Goal: Find specific page/section: Find specific page/section

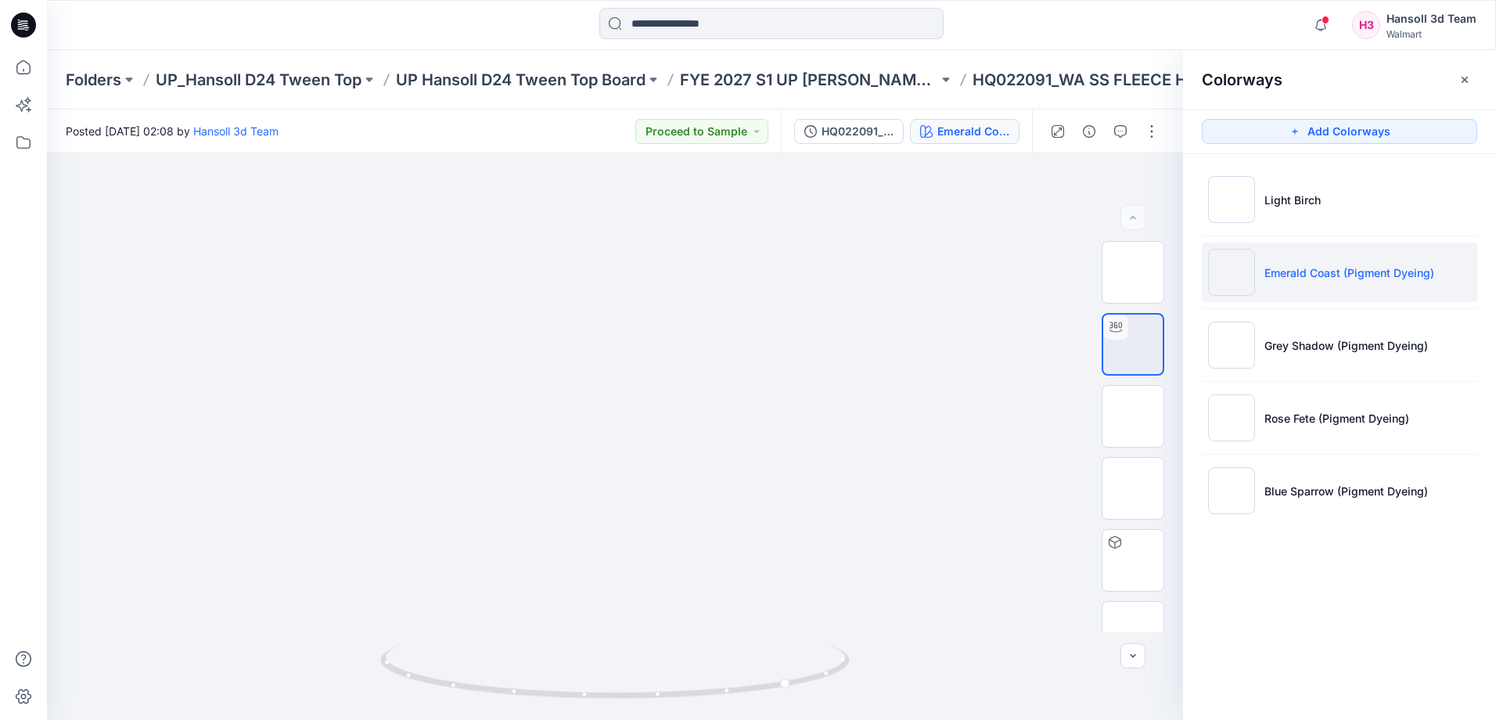
click at [700, 27] on input at bounding box center [771, 23] width 344 height 31
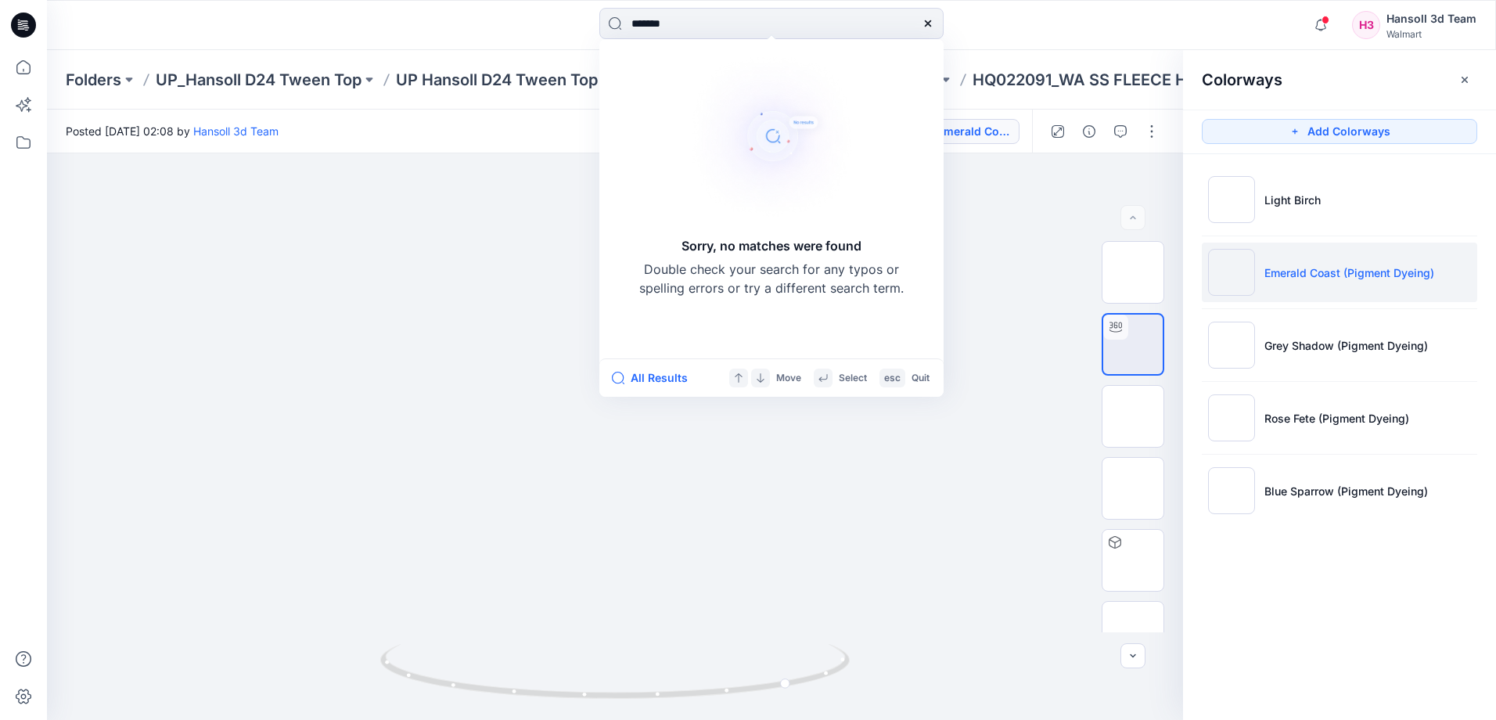
type input "********"
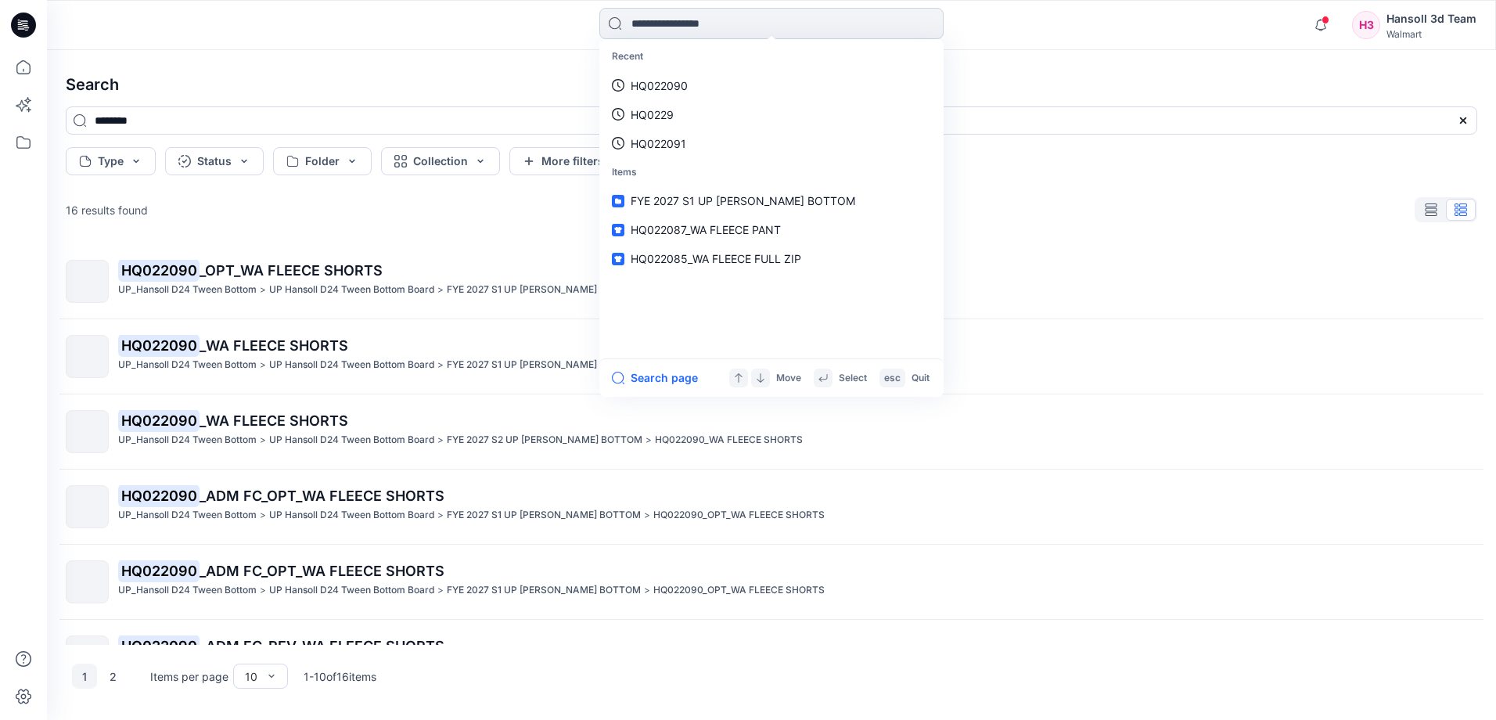
click at [679, 22] on input at bounding box center [771, 23] width 344 height 31
paste input "**********"
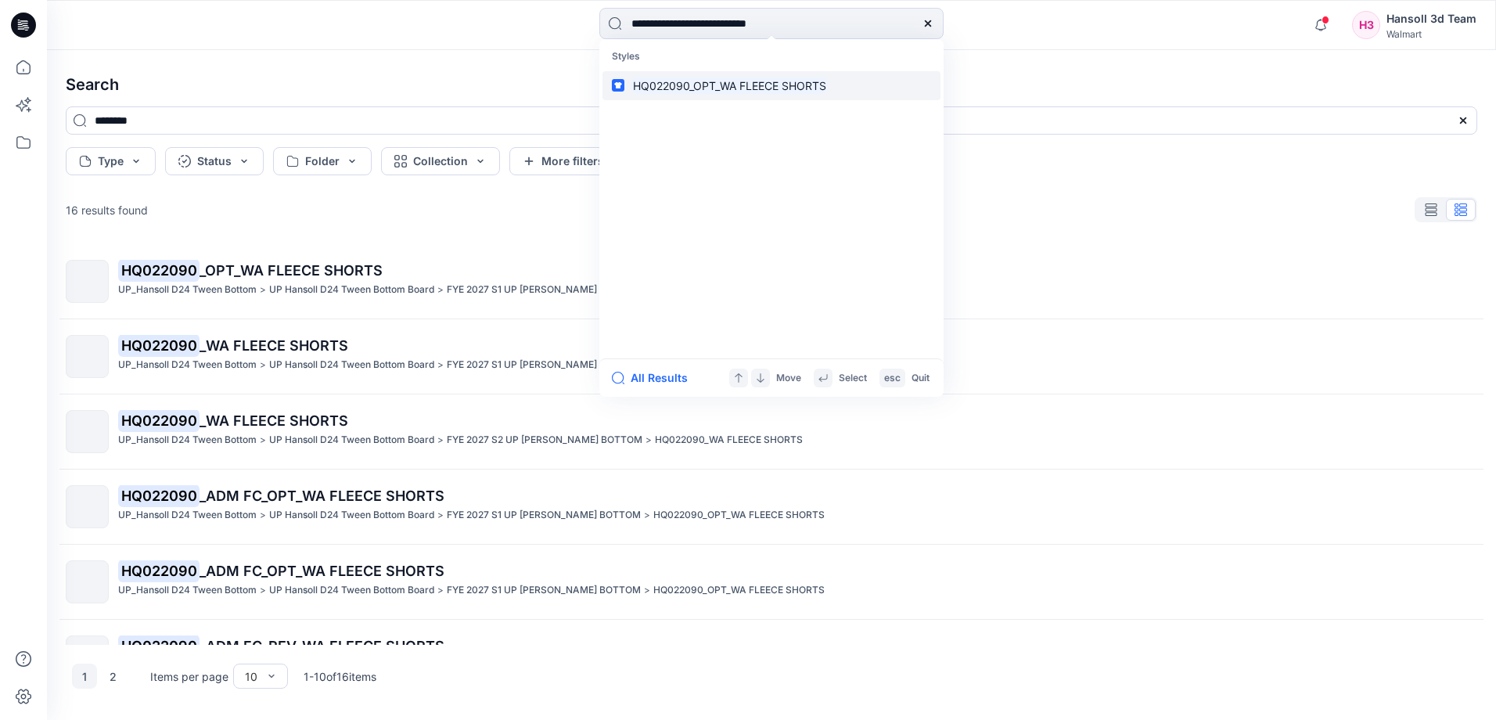
type input "**********"
click at [750, 81] on mark "HQ022090_OPT_WA FLEECE SHORTS" at bounding box center [730, 86] width 198 height 18
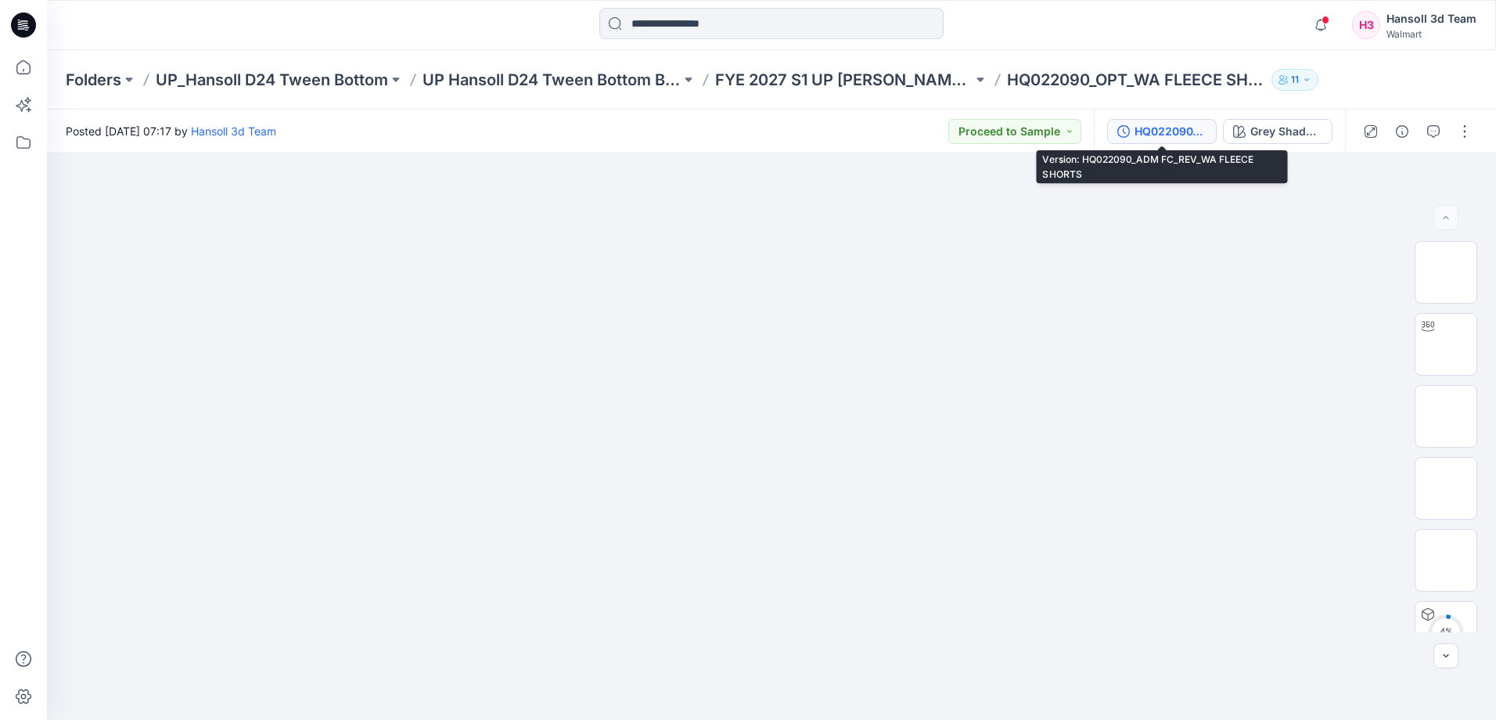
drag, startPoint x: 1200, startPoint y: 135, endPoint x: 1012, endPoint y: 185, distance: 194.5
click at [1199, 135] on div "HQ022090_ADM FC_REV_WA FLEECE SHORTS" at bounding box center [1170, 131] width 72 height 17
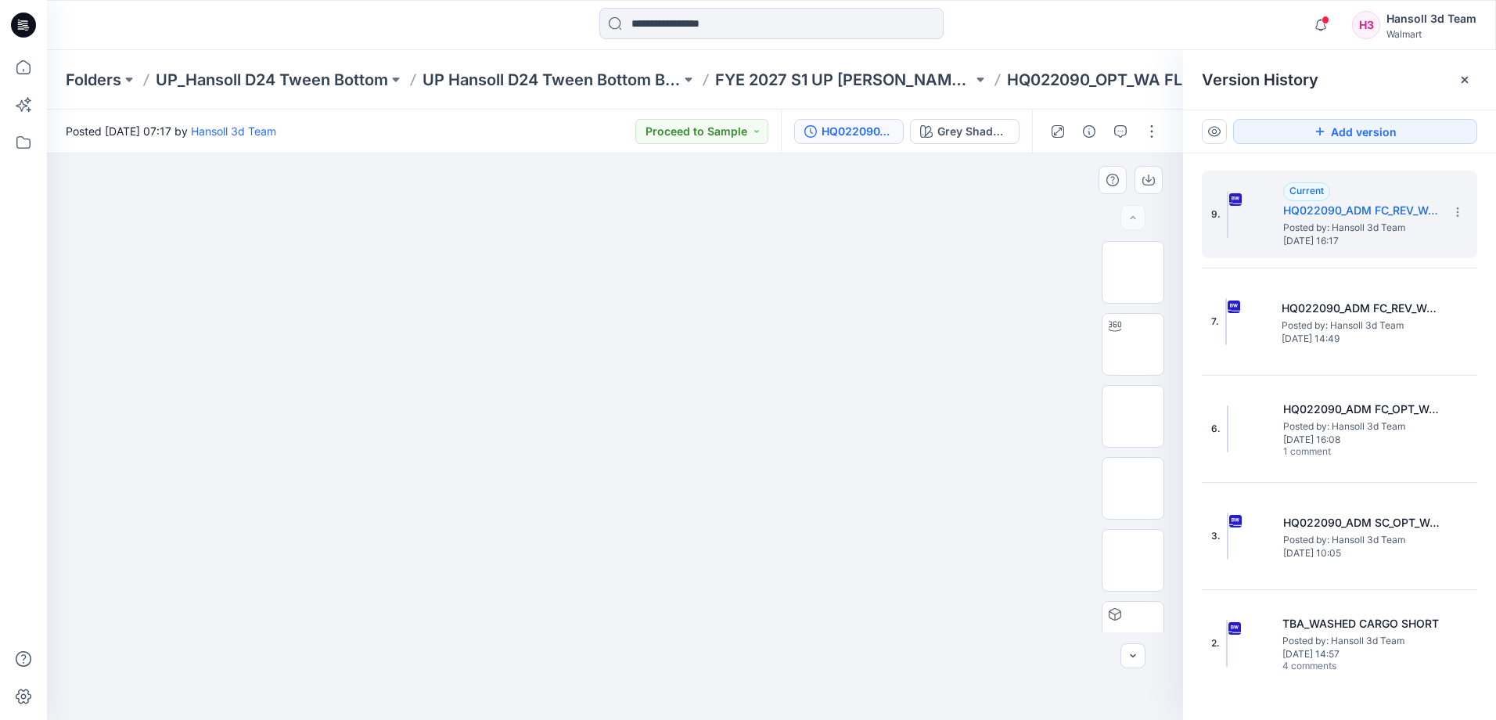
drag, startPoint x: 1068, startPoint y: 440, endPoint x: 778, endPoint y: 448, distance: 290.4
click at [1068, 440] on div at bounding box center [615, 436] width 1136 height 566
click at [786, 77] on div "Folders UP_Hansoll D24 Tween Bottom UP Hansoll D24 Tween Bottom Board FYE 2027 …" at bounding box center [771, 79] width 1449 height 59
click at [1455, 213] on icon at bounding box center [1457, 212] width 13 height 13
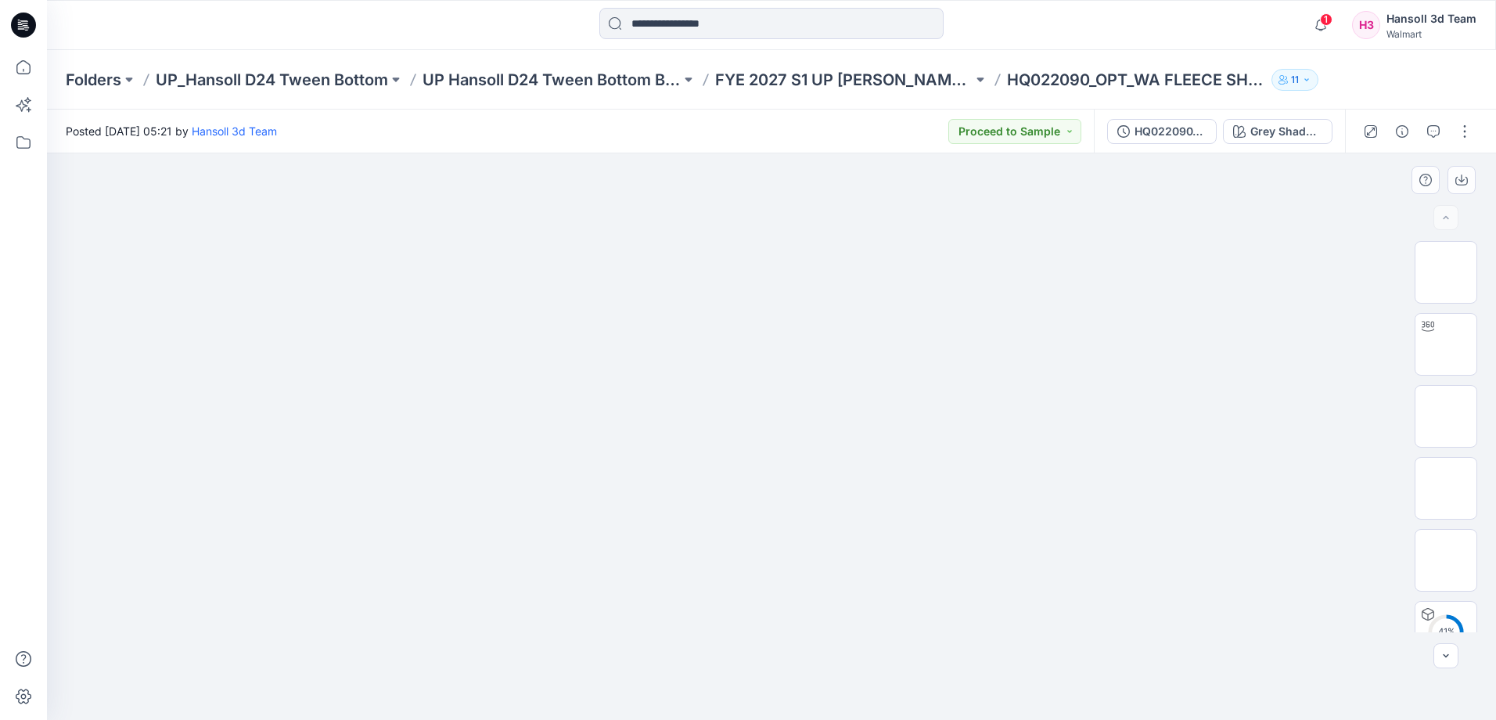
drag, startPoint x: 662, startPoint y: 149, endPoint x: 546, endPoint y: 189, distance: 122.5
click at [662, 149] on div "Posted [DATE] 05:21 by [PERSON_NAME] 3d Team Proceed to Sample" at bounding box center [570, 131] width 1047 height 43
click at [1208, 555] on div at bounding box center [771, 436] width 1449 height 566
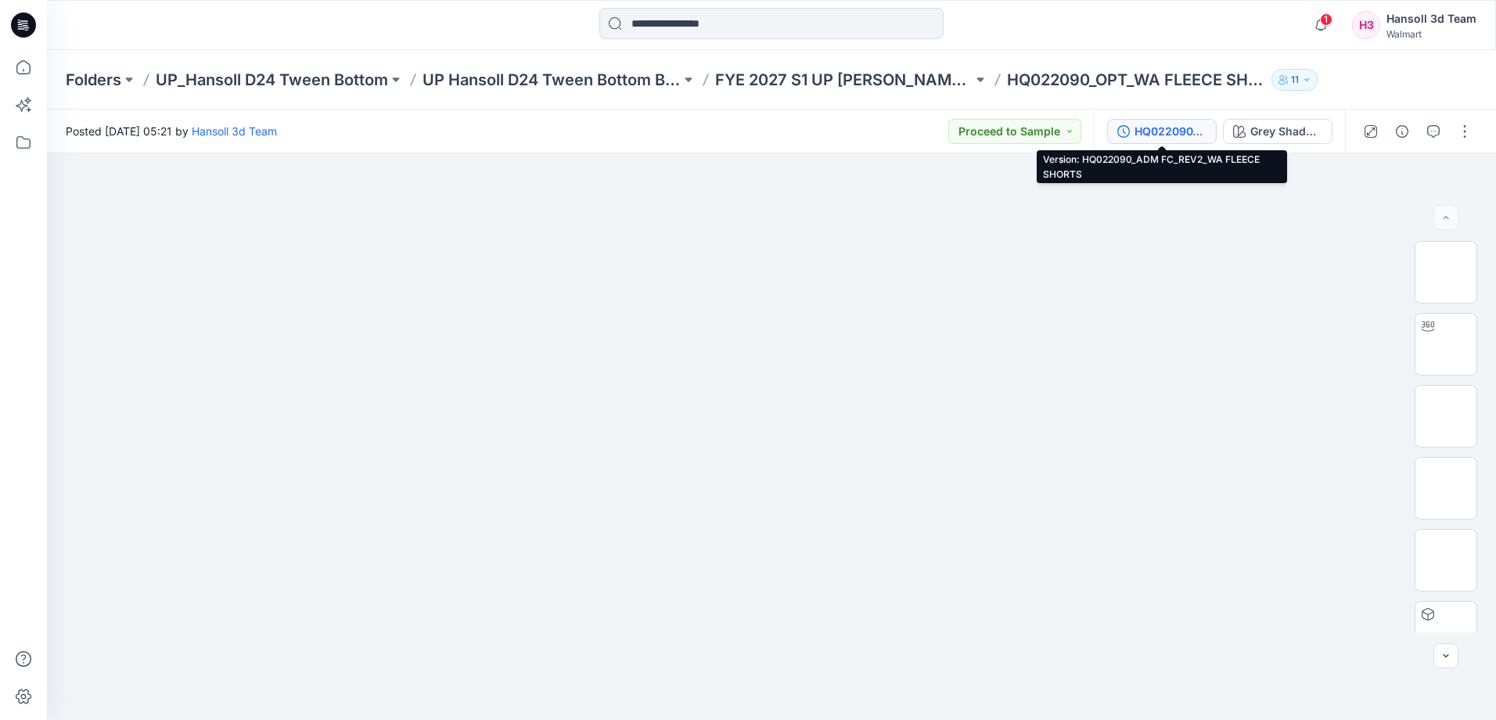
click at [1184, 138] on div "HQ022090_ADM FC_REV2_WA FLEECE SHORTS" at bounding box center [1170, 131] width 72 height 17
